Goal: Information Seeking & Learning: Learn about a topic

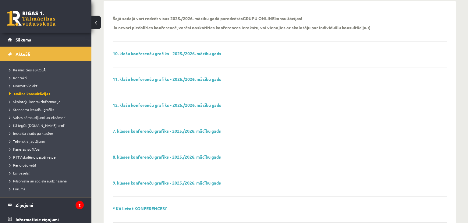
scroll to position [96, 0]
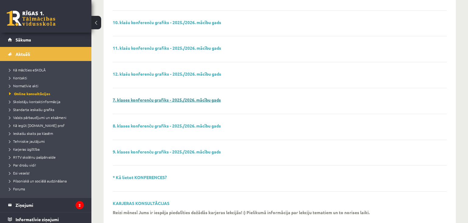
click at [181, 101] on link "7. klases konferenču grafiks - 2025./2026. mācību gads" at bounding box center [167, 99] width 108 height 5
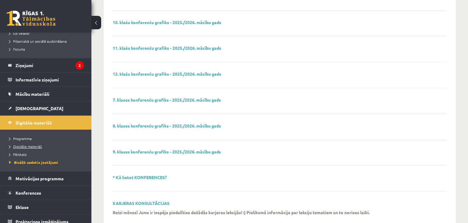
scroll to position [144, 0]
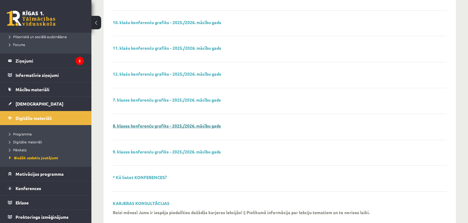
click at [145, 125] on link "8. klases konferenču grafiks - 2025./2026. mācību gads" at bounding box center [167, 125] width 108 height 5
click at [128, 152] on link "9. klases konferenču grafiks - 2025./2026. mācību gads" at bounding box center [167, 151] width 108 height 5
click at [37, 60] on legend "Ziņojumi 2" at bounding box center [50, 61] width 68 height 14
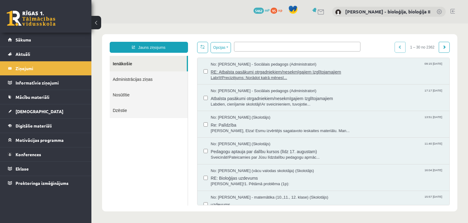
click at [377, 67] on span "RE: Atbalsta pasākumi otrgadniekiem/nesekmīgajiem Izglītojamajiem" at bounding box center [327, 71] width 233 height 8
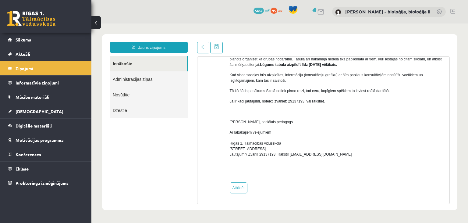
scroll to position [197, 0]
click at [237, 190] on link "Atbildēt" at bounding box center [239, 187] width 18 height 11
type input "**********"
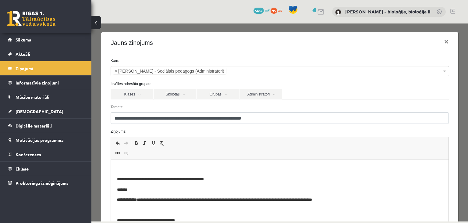
scroll to position [0, 0]
click at [217, 164] on html "**********" at bounding box center [280, 190] width 338 height 61
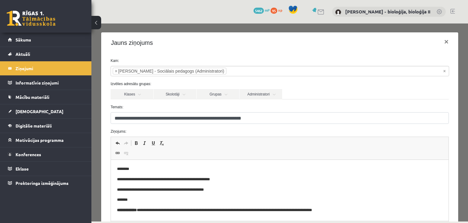
click at [131, 179] on p "**********" at bounding box center [280, 179] width 326 height 6
click at [219, 182] on p "**********" at bounding box center [280, 179] width 326 height 6
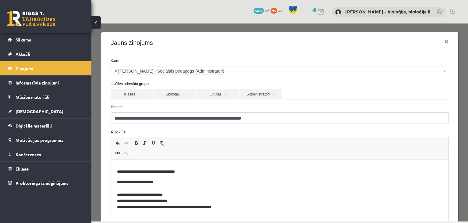
scroll to position [70, 0]
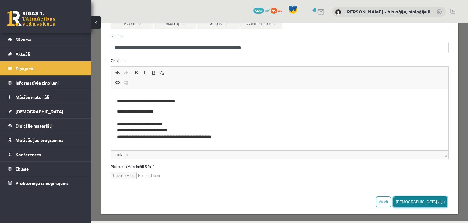
click at [439, 200] on button "[DEMOGRAPHIC_DATA] ziņu" at bounding box center [420, 201] width 54 height 11
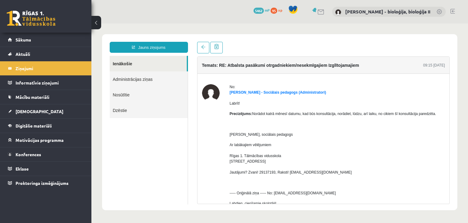
scroll to position [0, 0]
click at [26, 125] on span "Digitālie materiāli" at bounding box center [34, 125] width 36 height 5
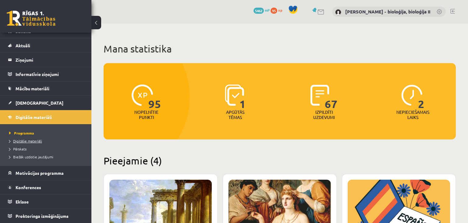
click at [35, 143] on span "Digitālie materiāli" at bounding box center [25, 140] width 33 height 5
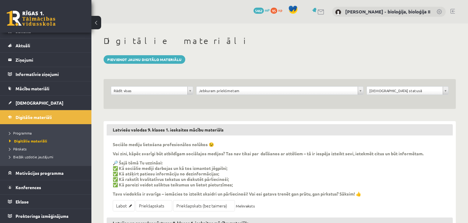
click at [218, 90] on body "0 Dāvanas 5462 mP 95 xp Elza Saulīte - bioloģija, bioloģija II Sākums Aktuāli K…" at bounding box center [234, 111] width 468 height 223
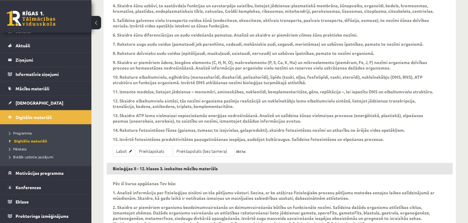
scroll to position [193, 0]
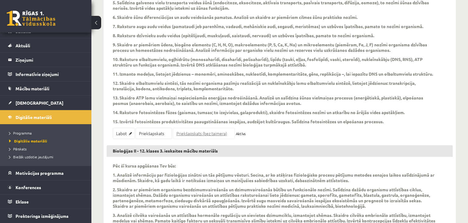
click at [188, 139] on link "Priekšapskats (bez taimera)" at bounding box center [204, 133] width 62 height 11
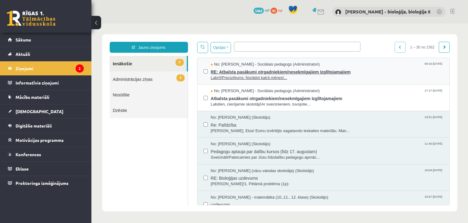
click at [363, 71] on span "RE: Atbalsta pasākumi otrgadniekiem/nesekmīgajiem Izglītojamajiem" at bounding box center [327, 71] width 233 height 8
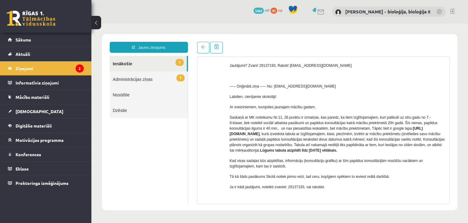
scroll to position [117, 0]
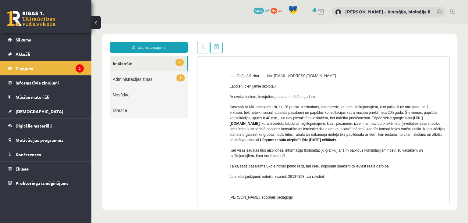
drag, startPoint x: 390, startPoint y: 118, endPoint x: 378, endPoint y: 125, distance: 13.3
click at [378, 125] on strong "https://docs.google.com/spreadsheets/d/16hzz8-_Bgwi0szLtOYxj0Vb0zVk373_DHwfZdV6…" at bounding box center [326, 121] width 193 height 10
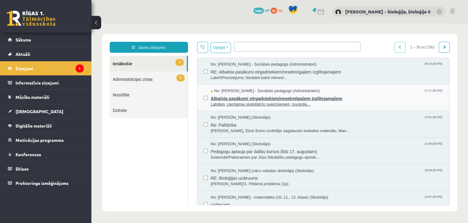
click at [370, 89] on div "No: Dagnija Gaubšteina - Sociālais pedagogs (Administratori) 17:17 19/08/2025" at bounding box center [327, 91] width 233 height 6
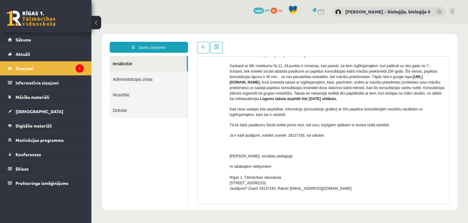
scroll to position [58, 0]
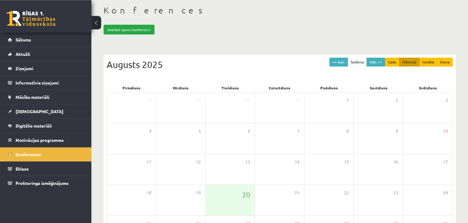
scroll to position [20, 0]
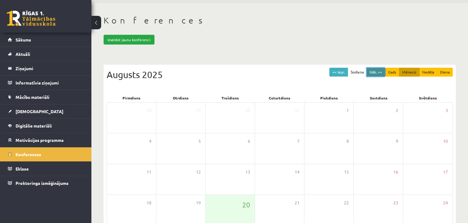
click at [378, 69] on button "Nāk. >>" at bounding box center [376, 72] width 19 height 9
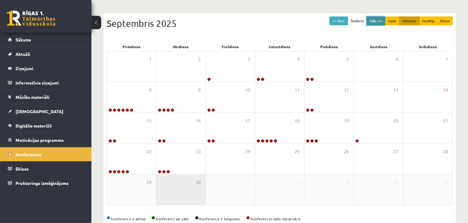
scroll to position [85, 0]
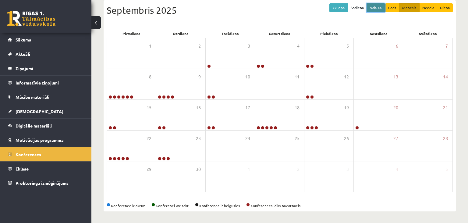
click at [376, 8] on button "Nāk. >>" at bounding box center [376, 7] width 19 height 9
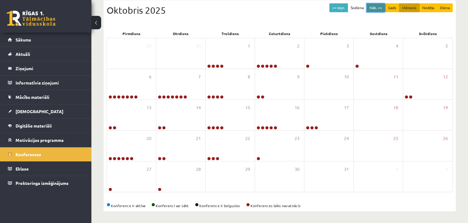
click at [372, 5] on button "Nāk. >>" at bounding box center [376, 7] width 19 height 9
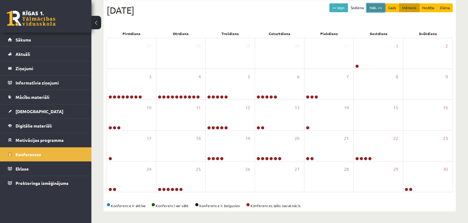
click at [379, 6] on button "Nāk. >>" at bounding box center [376, 7] width 19 height 9
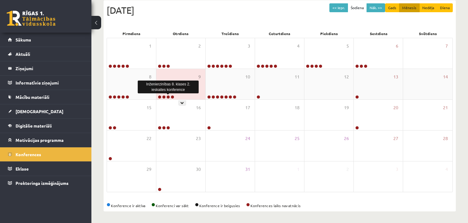
click at [168, 96] on link at bounding box center [168, 97] width 4 height 4
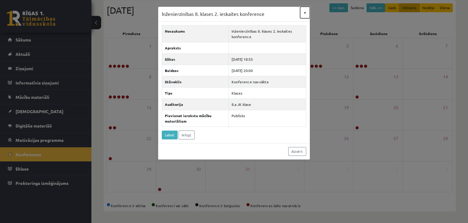
click at [305, 14] on button "×" at bounding box center [305, 13] width 10 height 12
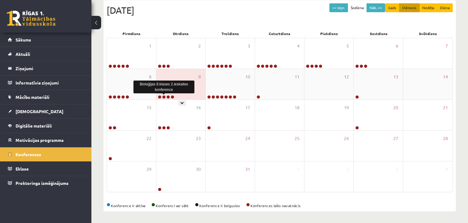
click at [164, 97] on link at bounding box center [164, 97] width 4 height 4
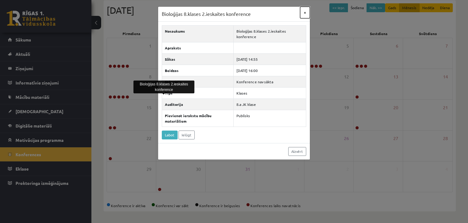
click at [304, 13] on button "×" at bounding box center [305, 13] width 10 height 12
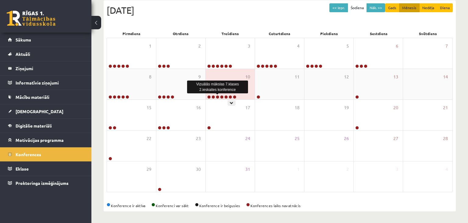
click at [218, 97] on link at bounding box center [218, 97] width 4 height 4
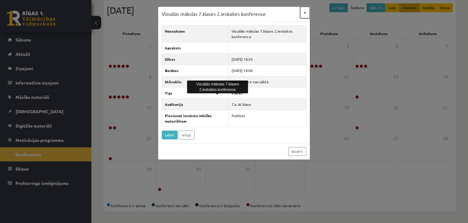
click at [304, 13] on button "×" at bounding box center [305, 13] width 10 height 12
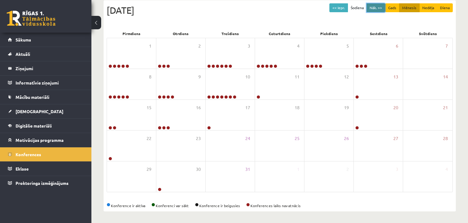
click at [380, 6] on button "Nāk. >>" at bounding box center [376, 7] width 19 height 9
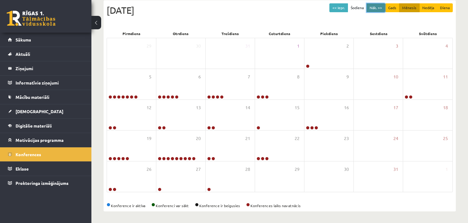
click at [374, 5] on button "Nāk. >>" at bounding box center [376, 7] width 19 height 9
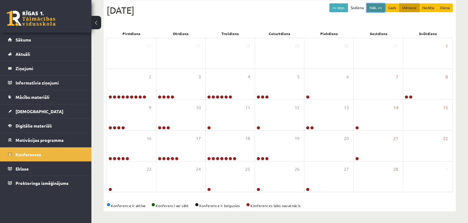
click at [375, 8] on button "Nāk. >>" at bounding box center [376, 7] width 19 height 9
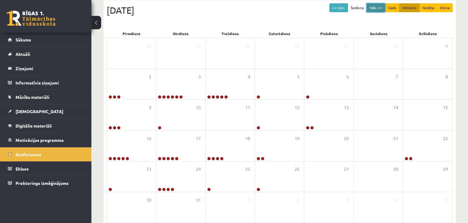
click at [376, 9] on button "Nāk. >>" at bounding box center [376, 7] width 19 height 9
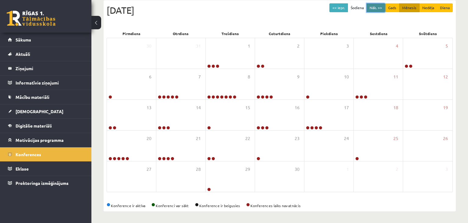
click at [380, 5] on button "Nāk. >>" at bounding box center [376, 7] width 19 height 9
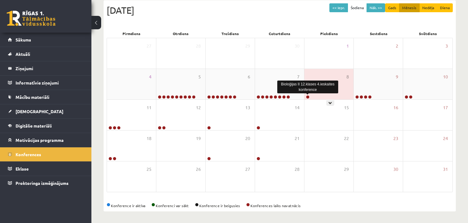
click at [307, 97] on link at bounding box center [308, 97] width 4 height 4
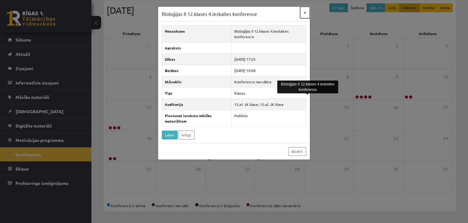
click at [305, 13] on button "×" at bounding box center [305, 13] width 10 height 12
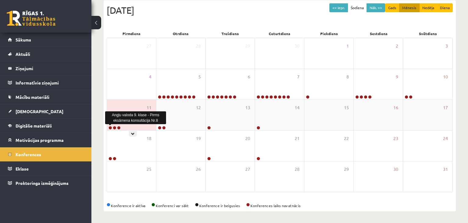
click at [112, 127] on link at bounding box center [110, 128] width 4 height 4
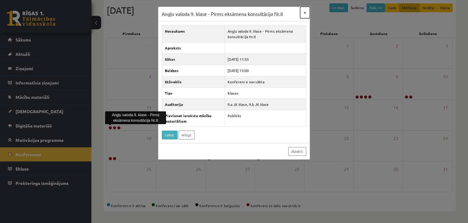
click at [304, 13] on button "×" at bounding box center [305, 13] width 10 height 12
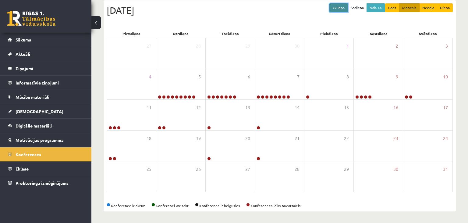
click at [339, 7] on button "<< Iepr." at bounding box center [338, 7] width 19 height 9
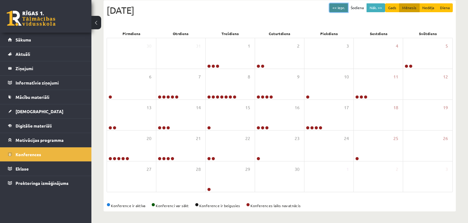
click at [339, 7] on button "<< Iepr." at bounding box center [338, 7] width 19 height 9
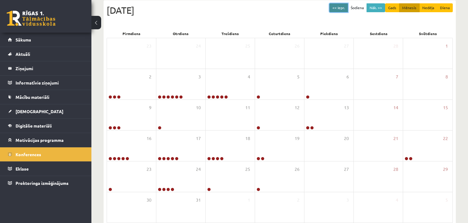
click at [339, 7] on button "<< Iepr." at bounding box center [338, 7] width 19 height 9
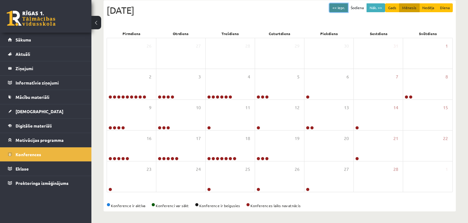
click at [339, 7] on button "<< Iepr." at bounding box center [338, 7] width 19 height 9
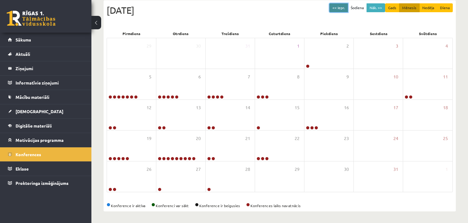
click at [339, 7] on button "<< Iepr." at bounding box center [338, 7] width 19 height 9
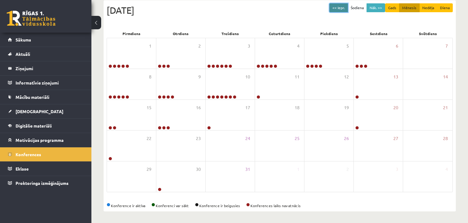
click at [339, 7] on button "<< Iepr." at bounding box center [338, 7] width 19 height 9
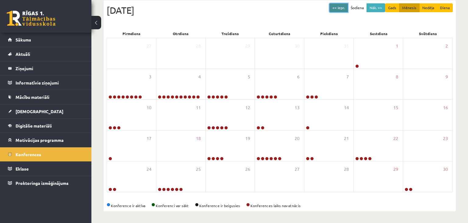
click at [339, 7] on button "<< Iepr." at bounding box center [338, 7] width 19 height 9
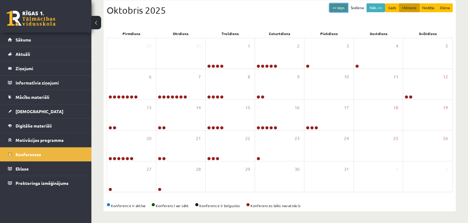
click at [339, 7] on button "<< Iepr." at bounding box center [338, 7] width 19 height 9
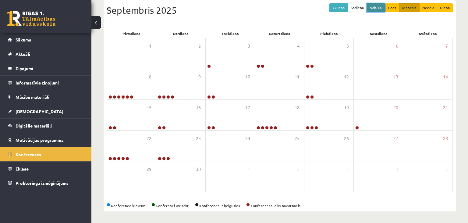
click at [373, 7] on button "Nāk. >>" at bounding box center [376, 7] width 19 height 9
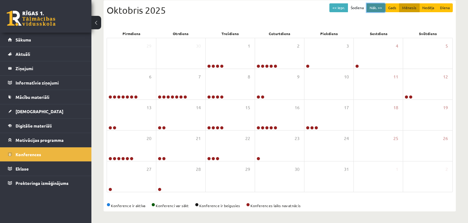
click at [375, 5] on button "Nāk. >>" at bounding box center [376, 7] width 19 height 9
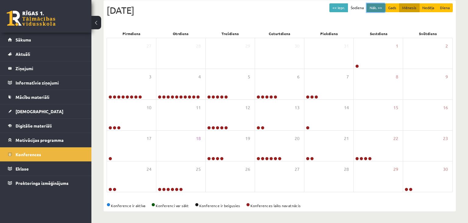
click at [374, 9] on button "Nāk. >>" at bounding box center [376, 7] width 19 height 9
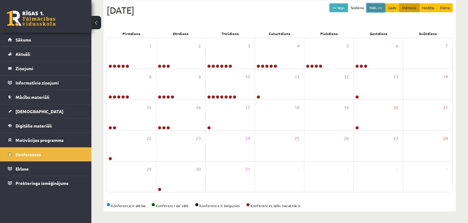
click at [374, 6] on button "Nāk. >>" at bounding box center [376, 7] width 19 height 9
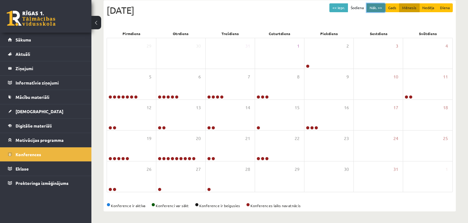
click at [376, 5] on button "Nāk. >>" at bounding box center [376, 7] width 19 height 9
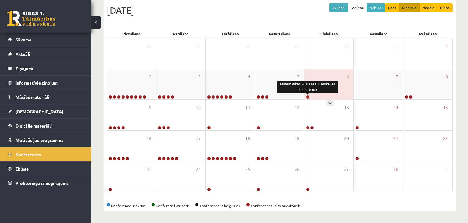
click at [307, 96] on link at bounding box center [308, 97] width 4 height 4
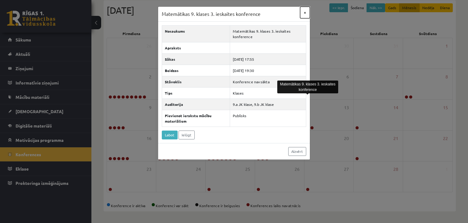
click at [305, 13] on button "×" at bounding box center [305, 13] width 10 height 12
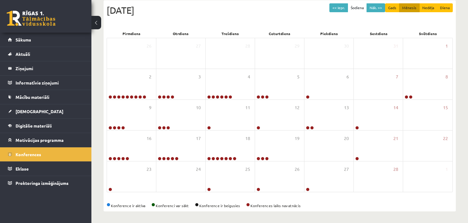
click at [374, 3] on div "<< Iepr. Šodiena Nāk. >> Gads Mēnesis Nedēļa Diena Februāris 2026 Pirmdiena Otr…" at bounding box center [280, 105] width 352 height 211
click at [375, 8] on button "Nāk. >>" at bounding box center [376, 7] width 19 height 9
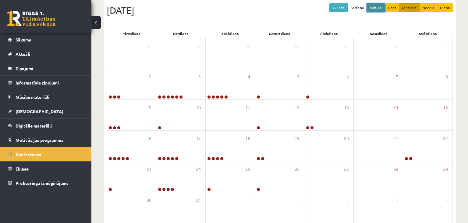
click at [374, 5] on button "Nāk. >>" at bounding box center [376, 7] width 19 height 9
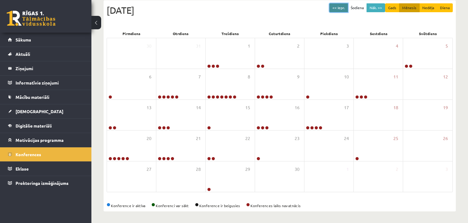
click at [346, 9] on button "<< Iepr." at bounding box center [338, 7] width 19 height 9
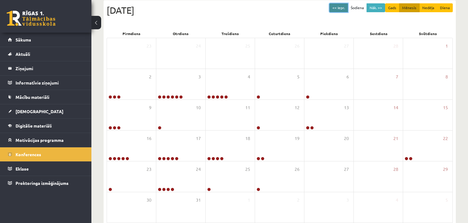
click at [346, 8] on button "<< Iepr." at bounding box center [338, 7] width 19 height 9
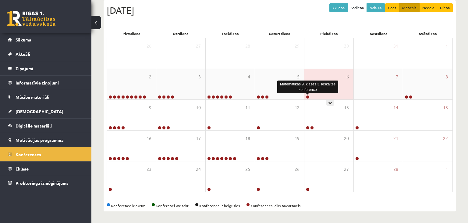
click at [309, 97] on link at bounding box center [308, 97] width 4 height 4
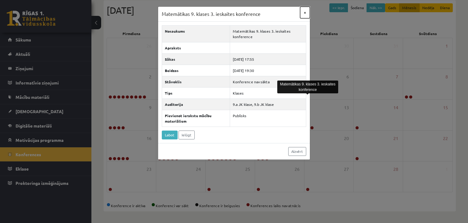
click at [307, 13] on button "×" at bounding box center [305, 13] width 10 height 12
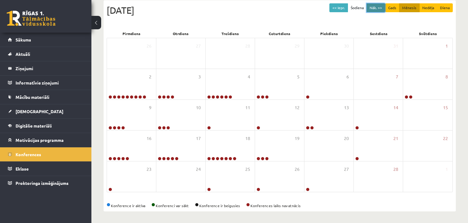
click at [375, 7] on button "Nāk. >>" at bounding box center [376, 7] width 19 height 9
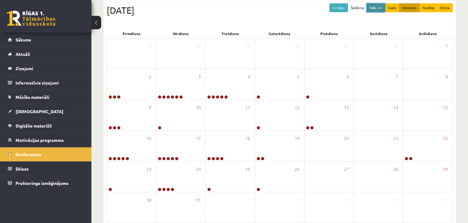
click at [375, 7] on button "Nāk. >>" at bounding box center [376, 7] width 19 height 9
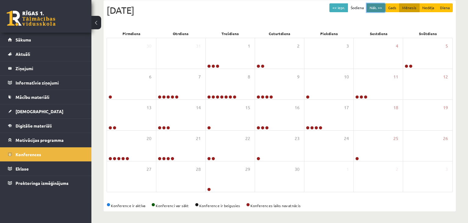
click at [378, 4] on button "Nāk. >>" at bounding box center [376, 7] width 19 height 9
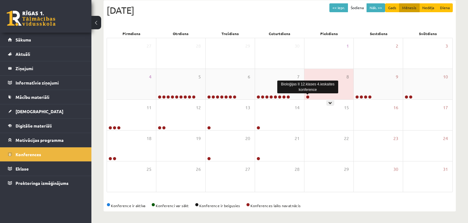
click at [307, 96] on link at bounding box center [308, 97] width 4 height 4
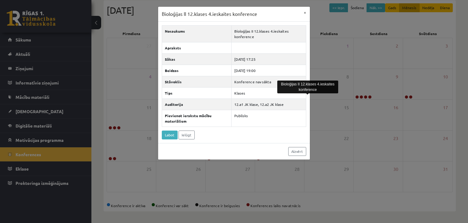
click at [370, 52] on div "Bioloģijas II 12.klases 4.ieskaites konference × Nosaukums Bioloģijas II 12.kla…" at bounding box center [234, 111] width 468 height 223
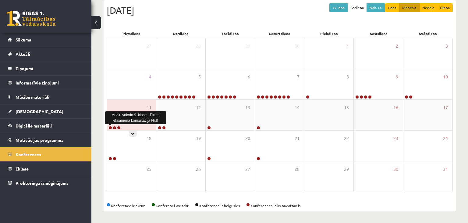
click at [111, 126] on link at bounding box center [110, 128] width 4 height 4
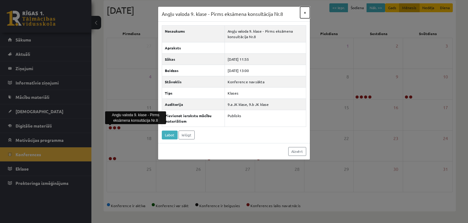
click at [305, 12] on button "×" at bounding box center [305, 13] width 10 height 12
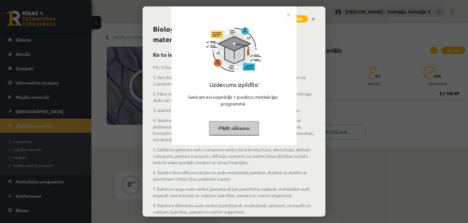
click at [236, 126] on button "Pildīt nākamo" at bounding box center [234, 128] width 50 height 14
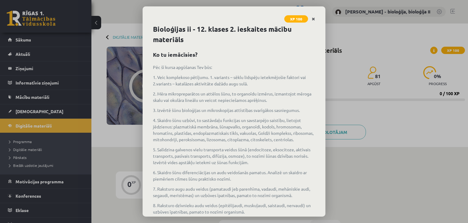
click at [314, 19] on icon "Close" at bounding box center [313, 19] width 3 height 4
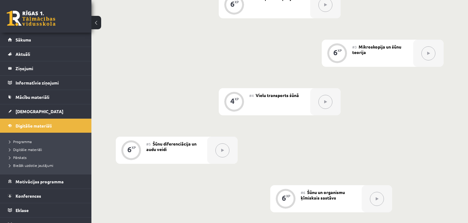
scroll to position [100, 0]
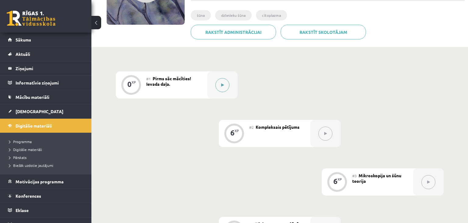
click at [223, 84] on icon at bounding box center [222, 85] width 3 height 4
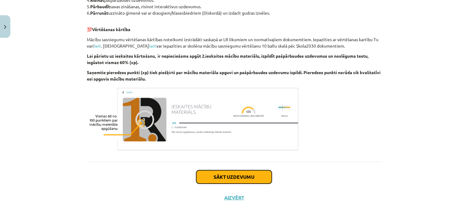
click at [249, 183] on button "Sākt uzdevumu" at bounding box center [234, 176] width 76 height 13
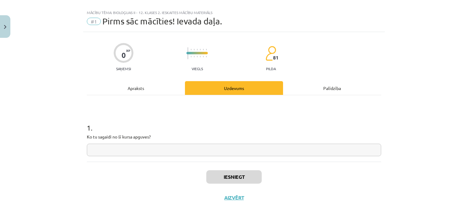
click at [235, 150] on input "text" at bounding box center [234, 150] width 294 height 12
type input "***"
click at [245, 178] on button "Iesniegt" at bounding box center [233, 176] width 55 height 13
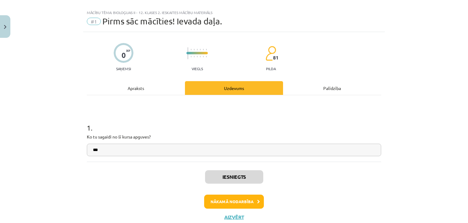
scroll to position [28, 0]
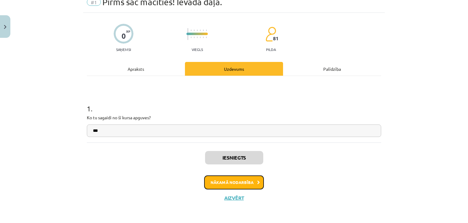
click at [243, 182] on button "Nākamā nodarbība" at bounding box center [234, 182] width 60 height 14
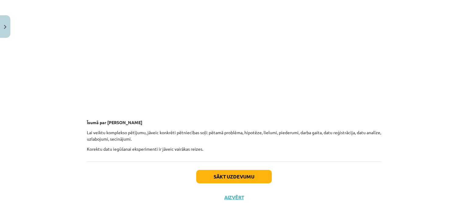
scroll to position [1905, 0]
click at [238, 179] on button "Sākt uzdevumu" at bounding box center [234, 176] width 76 height 13
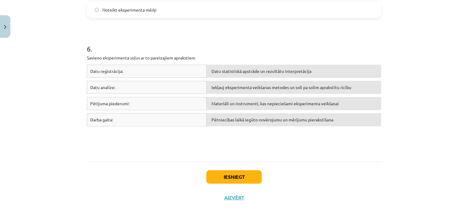
click at [147, 101] on div "Pētījuma piederumi:" at bounding box center [147, 103] width 120 height 13
click at [242, 115] on div "Pētniecības laikā iegūto novērojumu un mērījumu pierakstīšana" at bounding box center [294, 119] width 175 height 13
click at [250, 121] on div "Pētniecības laikā iegūto novērojumu un mērījumu pierakstīšana" at bounding box center [294, 119] width 175 height 13
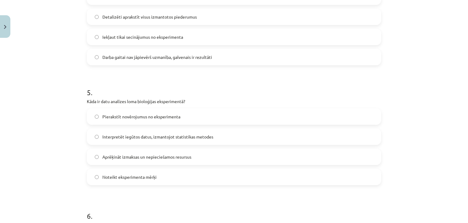
click at [182, 135] on span "Interpretēt iegūtos datus, izmantojot statistikas metodes" at bounding box center [157, 136] width 111 height 6
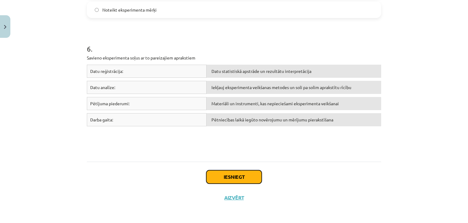
click at [232, 177] on button "Iesniegt" at bounding box center [233, 176] width 55 height 13
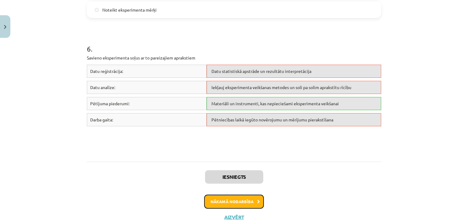
click at [246, 202] on button "Nākamā nodarbība" at bounding box center [234, 201] width 60 height 14
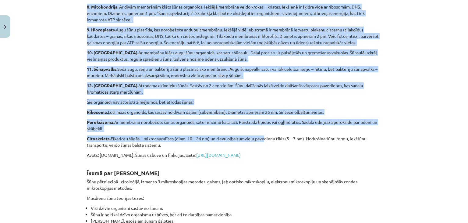
scroll to position [1238, 0]
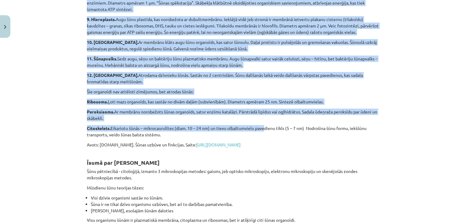
drag, startPoint x: 89, startPoint y: 89, endPoint x: 243, endPoint y: 159, distance: 169.2
copy div "ikariotu sūnas uzbūve Visu organismu šūnām ir plazmatiskā membrāna, citoplazma …"
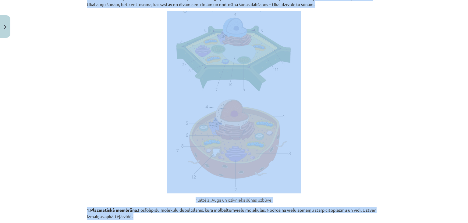
click at [340, 99] on figure "1.attēls. Auga un dzīvnieka šūnas uzbūve." at bounding box center [234, 107] width 294 height 192
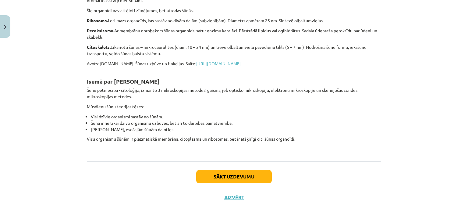
scroll to position [1349, 0]
click at [247, 180] on button "Sākt uzdevumu" at bounding box center [234, 176] width 76 height 13
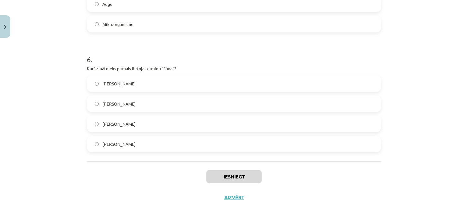
scroll to position [675, 0]
click at [232, 122] on label "Teodors Švāns" at bounding box center [233, 123] width 293 height 15
click at [244, 174] on button "Iesniegt" at bounding box center [233, 176] width 55 height 13
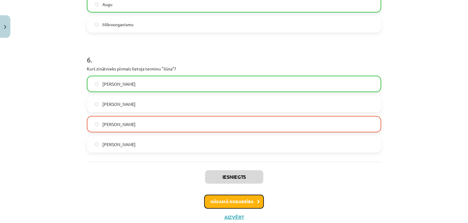
click at [224, 202] on button "Nākamā nodarbība" at bounding box center [234, 201] width 60 height 14
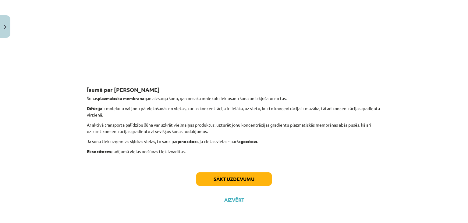
scroll to position [1600, 0]
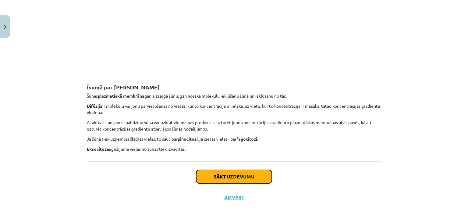
click at [237, 175] on button "Sākt uzdevumu" at bounding box center [234, 176] width 76 height 13
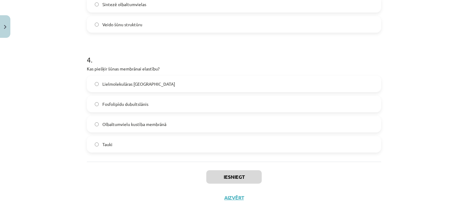
click at [179, 117] on label "Olbaltumvielu kustība membrānā" at bounding box center [233, 123] width 293 height 15
click at [240, 175] on button "Iesniegt" at bounding box center [233, 176] width 55 height 13
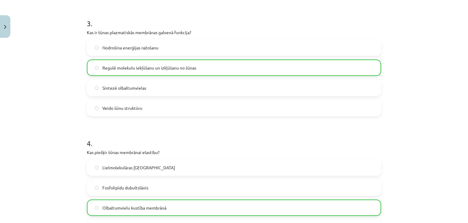
scroll to position [455, 0]
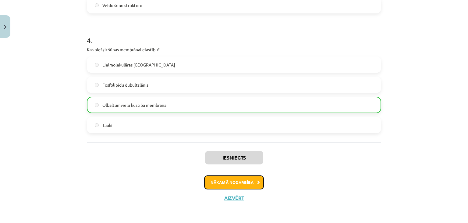
click at [250, 179] on button "Nākamā nodarbība" at bounding box center [234, 182] width 60 height 14
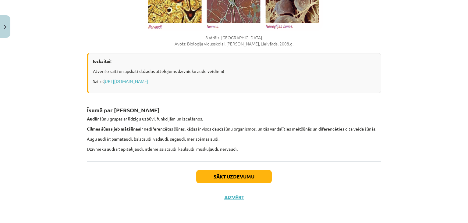
scroll to position [2233, 0]
click at [253, 179] on button "Sākt uzdevumu" at bounding box center [234, 176] width 76 height 13
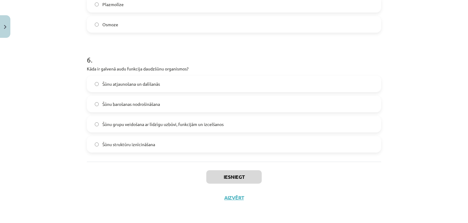
click at [219, 126] on span "Šūnu grupu veidošana ar līdzīgu uzbūvi, funkcijām un izcelšanos" at bounding box center [162, 124] width 121 height 6
click at [244, 178] on button "Iesniegt" at bounding box center [233, 176] width 55 height 13
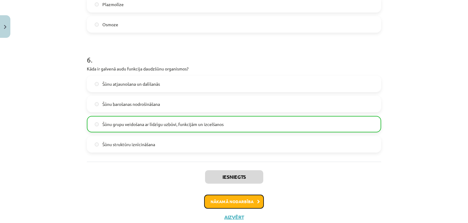
click at [235, 199] on button "Nākamā nodarbība" at bounding box center [234, 201] width 60 height 14
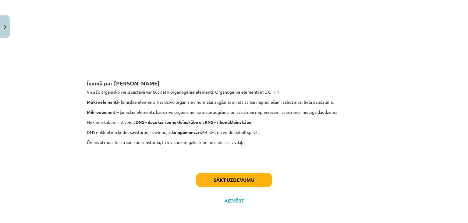
scroll to position [1090, 0]
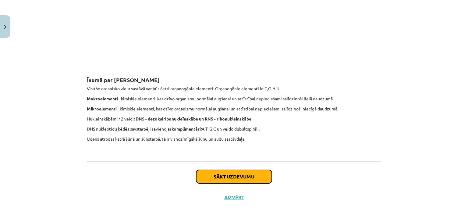
click at [239, 177] on button "Sākt uzdevumu" at bounding box center [234, 176] width 76 height 13
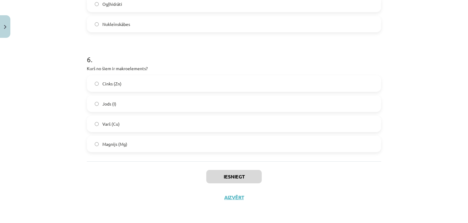
scroll to position [675, 0]
click at [200, 143] on label "Magnijs (Mg)" at bounding box center [233, 143] width 293 height 15
click at [250, 176] on button "Iesniegt" at bounding box center [233, 176] width 55 height 13
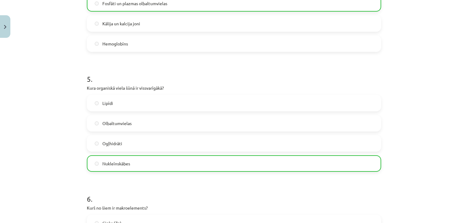
scroll to position [694, 0]
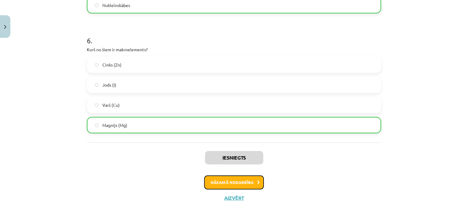
click at [247, 180] on button "Nākamā nodarbība" at bounding box center [234, 182] width 60 height 14
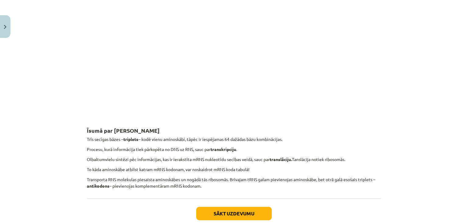
scroll to position [1358, 0]
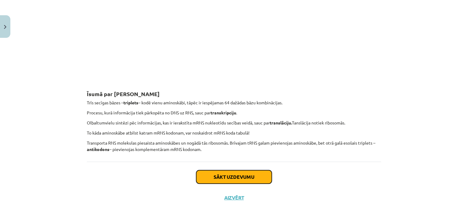
click at [256, 178] on button "Sākt uzdevumu" at bounding box center [234, 176] width 76 height 13
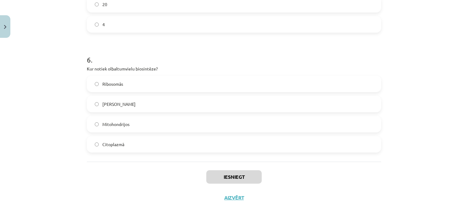
click at [169, 122] on label "Mitohondrijos" at bounding box center [233, 123] width 293 height 15
click at [244, 175] on button "Iesniegt" at bounding box center [233, 176] width 55 height 13
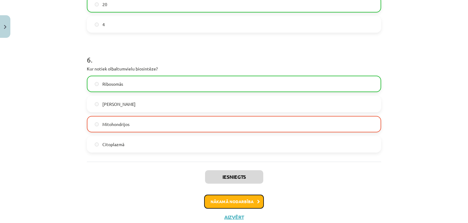
click at [239, 203] on button "Nākamā nodarbība" at bounding box center [234, 201] width 60 height 14
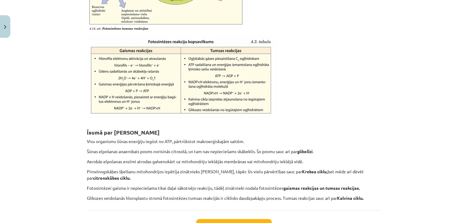
scroll to position [1126, 0]
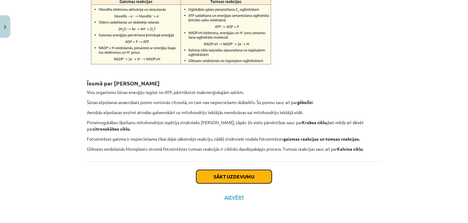
click at [241, 176] on button "Sākt uzdevumu" at bounding box center [234, 176] width 76 height 13
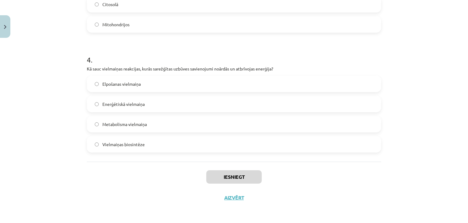
click at [197, 122] on label "Metabolisma vielmaiņa" at bounding box center [233, 123] width 293 height 15
click at [239, 177] on button "Iesniegt" at bounding box center [233, 176] width 55 height 13
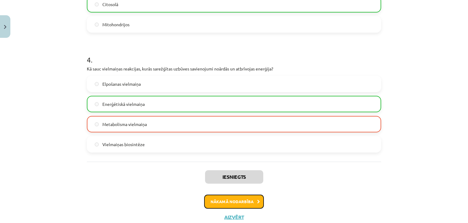
click at [248, 202] on button "Nākamā nodarbība" at bounding box center [234, 201] width 60 height 14
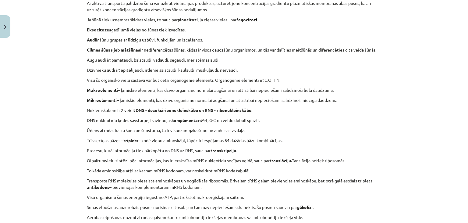
scroll to position [0, 0]
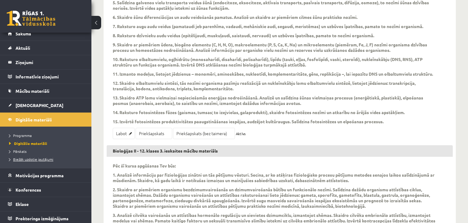
scroll to position [8, 0]
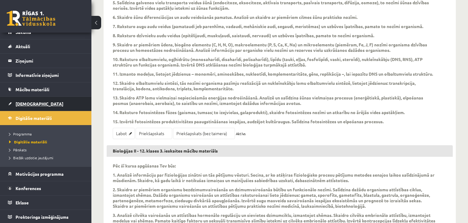
click at [26, 104] on span "[DEMOGRAPHIC_DATA]" at bounding box center [40, 103] width 48 height 5
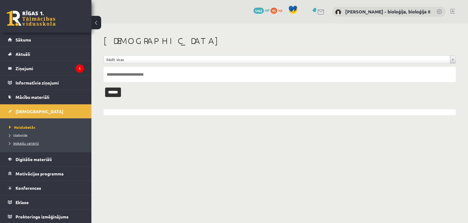
click at [23, 142] on span "Ieskaišu varianti" at bounding box center [24, 142] width 30 height 5
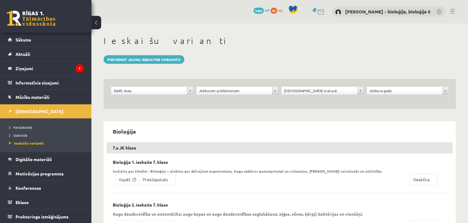
click at [267, 89] on body "0 Dāvanas 5462 mP 95 xp [PERSON_NAME] - bioloģija, bioloģija II Sākums Aktuāli …" at bounding box center [234, 111] width 468 height 223
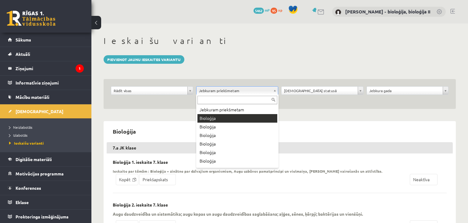
scroll to position [50, 0]
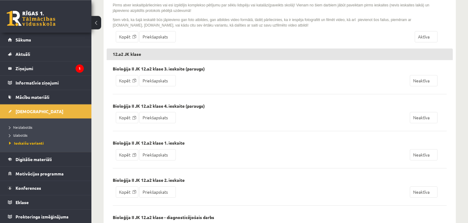
scroll to position [901, 0]
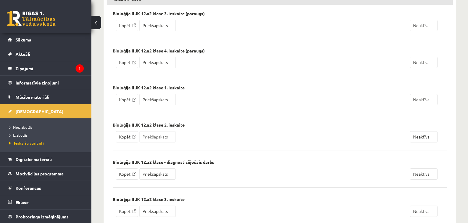
click at [160, 142] on link "Priekšapskats" at bounding box center [157, 136] width 37 height 11
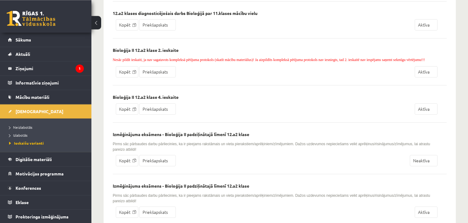
scroll to position [1512, 0]
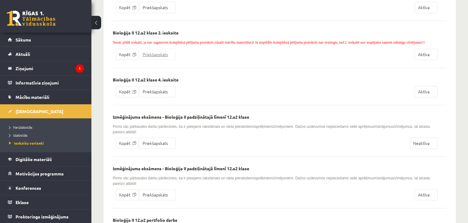
click at [158, 60] on link "Priekšapskats" at bounding box center [157, 54] width 37 height 11
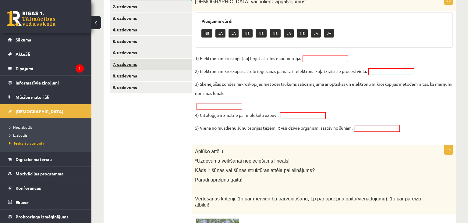
click at [144, 67] on link "7. uzdevums" at bounding box center [151, 63] width 82 height 11
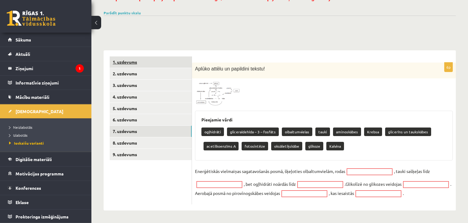
scroll to position [70, 0]
click at [140, 137] on link "8. uzdevums" at bounding box center [151, 142] width 82 height 11
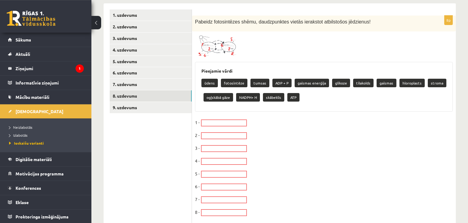
scroll to position [127, 0]
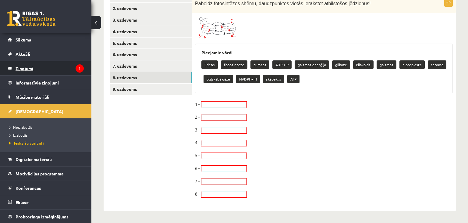
click at [50, 69] on legend "Ziņojumi 1" at bounding box center [50, 68] width 68 height 14
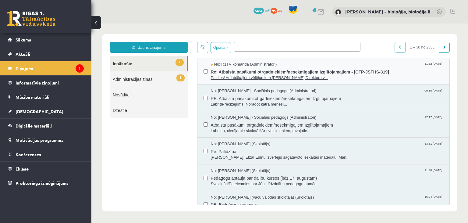
click at [352, 77] on span "Paldies! Ar labākajiem vēlējumiem [PERSON_NAME] Direktora v..." at bounding box center [327, 78] width 233 height 6
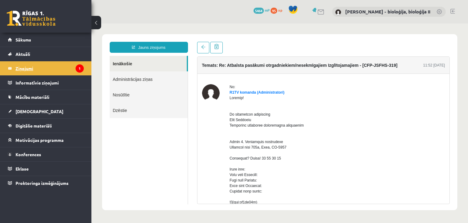
click at [27, 66] on legend "Ziņojumi 1" at bounding box center [50, 68] width 68 height 14
